Goal: Transaction & Acquisition: Purchase product/service

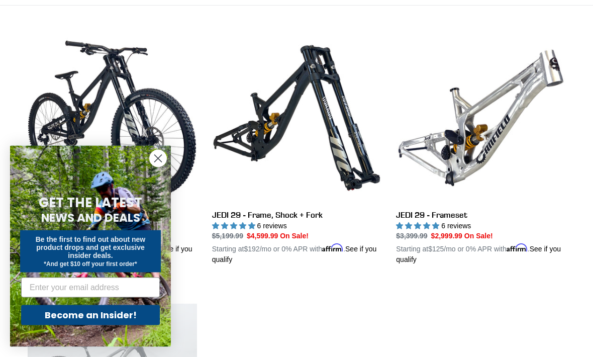
scroll to position [266, 0]
click at [160, 167] on circle "Close dialog" at bounding box center [158, 158] width 17 height 17
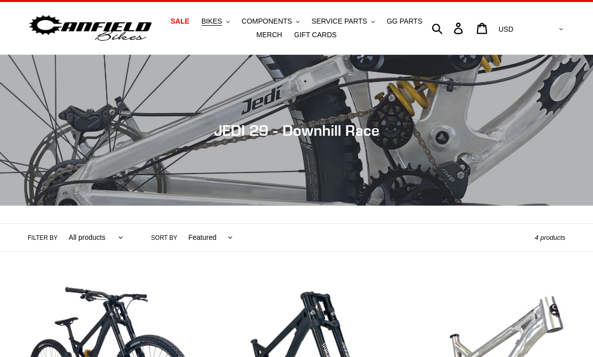
scroll to position [0, 0]
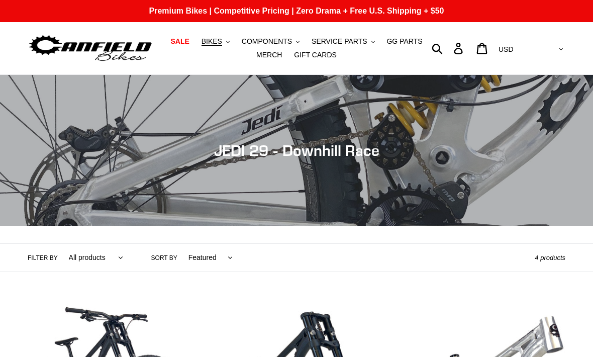
click at [210, 40] on span "BIKES" at bounding box center [212, 41] width 21 height 9
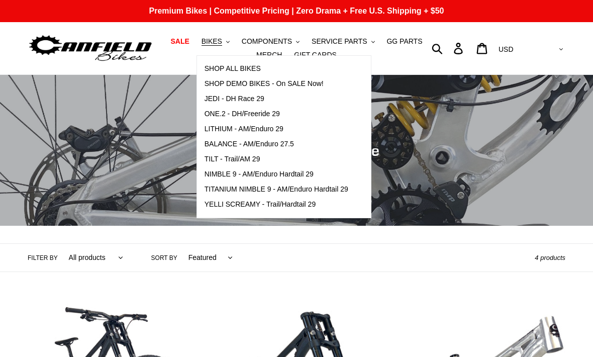
click at [213, 69] on span "SHOP ALL BIKES" at bounding box center [233, 68] width 56 height 9
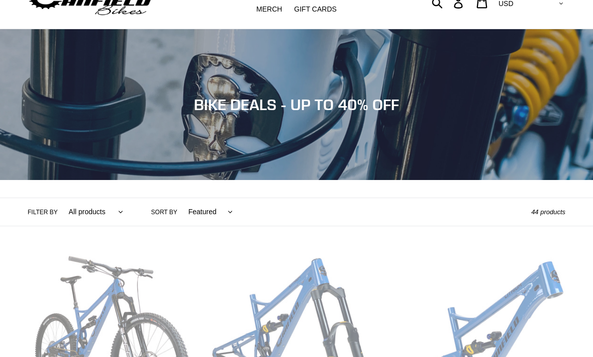
click at [197, 208] on select "Featured Best selling Alphabetically, A-Z Alphabetically, Z-A Price, low to hig…" at bounding box center [207, 212] width 57 height 28
select select "price-ascending"
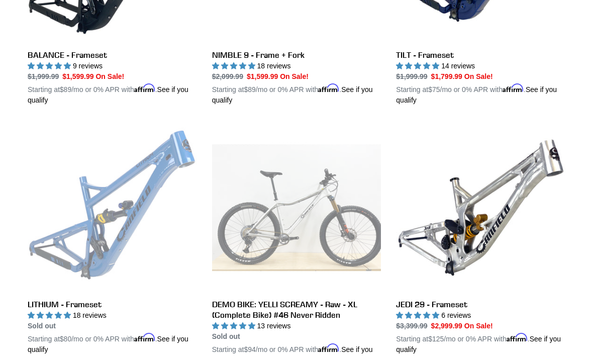
scroll to position [675, 0]
